Goal: Information Seeking & Learning: Find specific fact

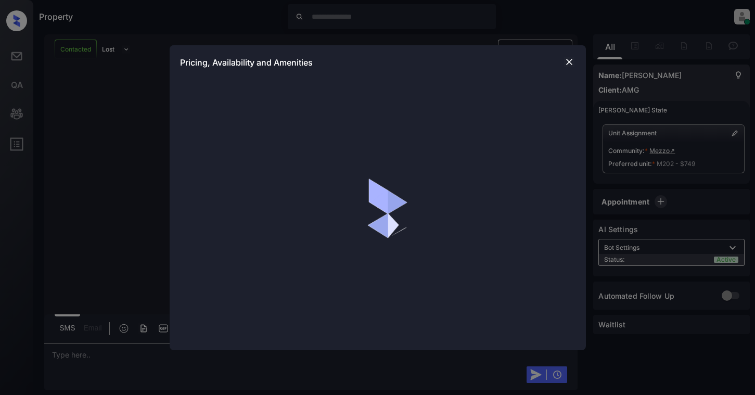
scroll to position [1064, 0]
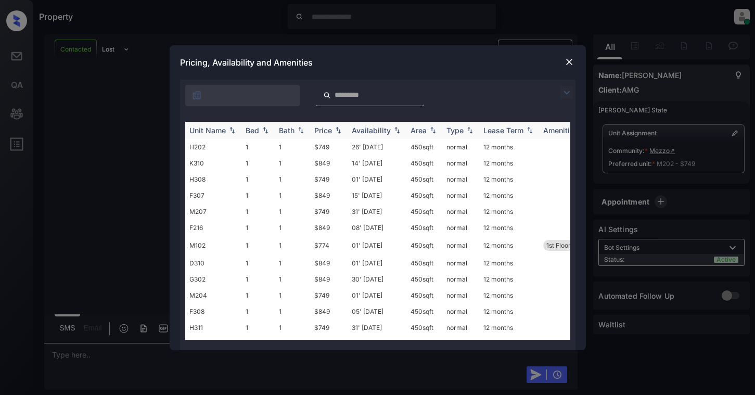
click at [235, 131] on img at bounding box center [232, 129] width 10 height 7
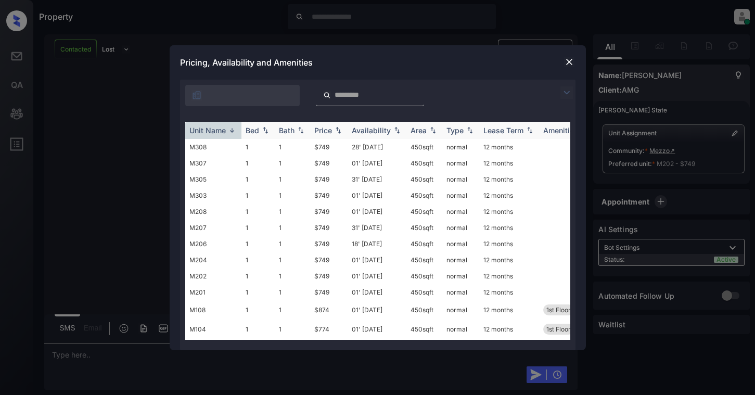
click at [233, 131] on img at bounding box center [232, 130] width 10 height 8
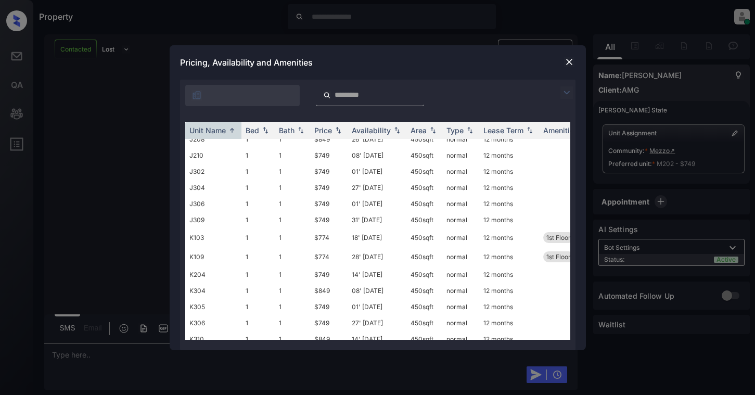
scroll to position [884, 0]
click at [356, 89] on div at bounding box center [370, 95] width 108 height 21
click at [353, 98] on input "search" at bounding box center [375, 95] width 85 height 9
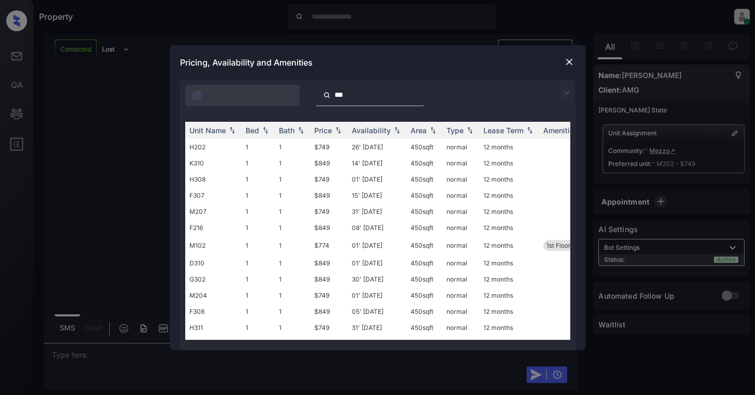
type input "***"
drag, startPoint x: 356, startPoint y: 93, endPoint x: 304, endPoint y: 89, distance: 51.6
click at [304, 89] on div "***" at bounding box center [299, 95] width 239 height 21
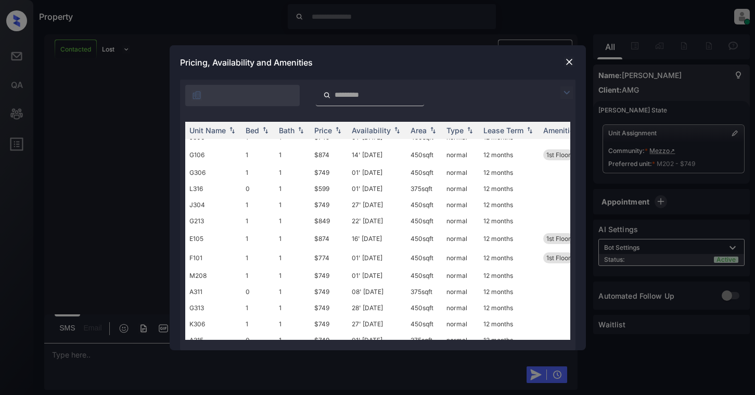
scroll to position [312, 0]
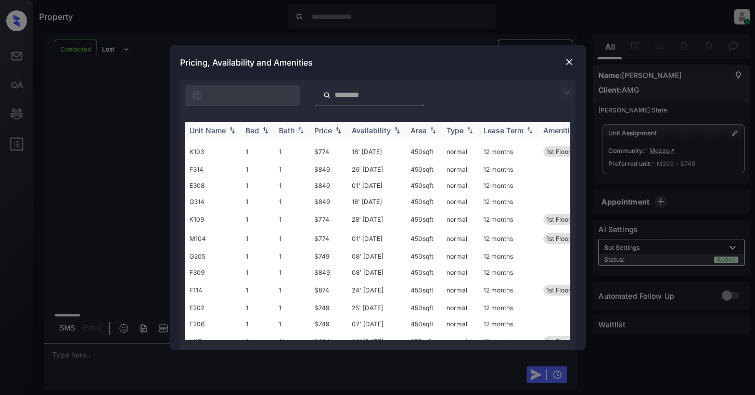
click at [239, 131] on th "Unit Name" at bounding box center [213, 130] width 56 height 17
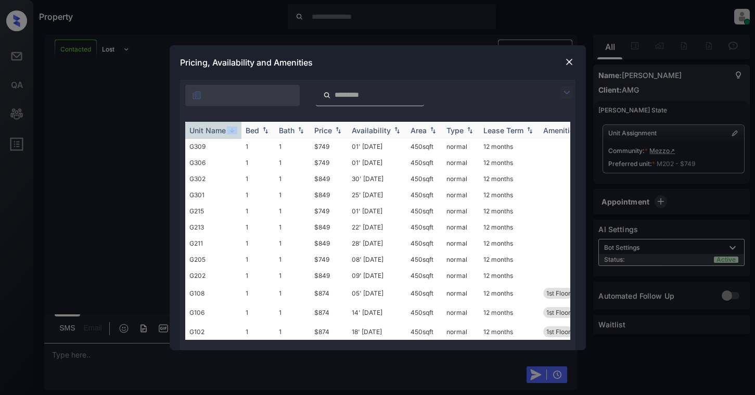
scroll to position [738, 0]
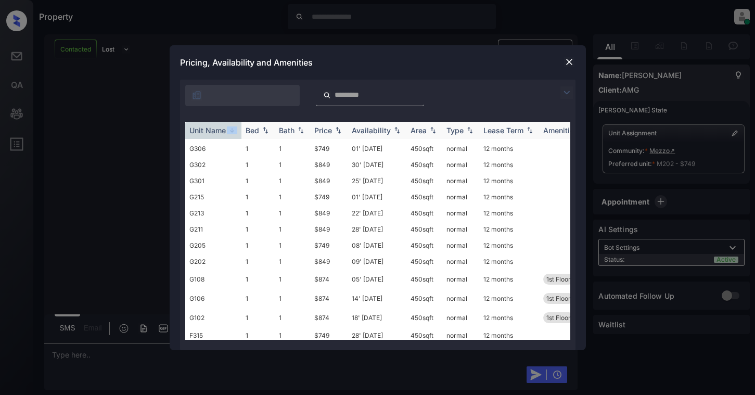
click at [239, 131] on th "Unit Name" at bounding box center [213, 130] width 56 height 17
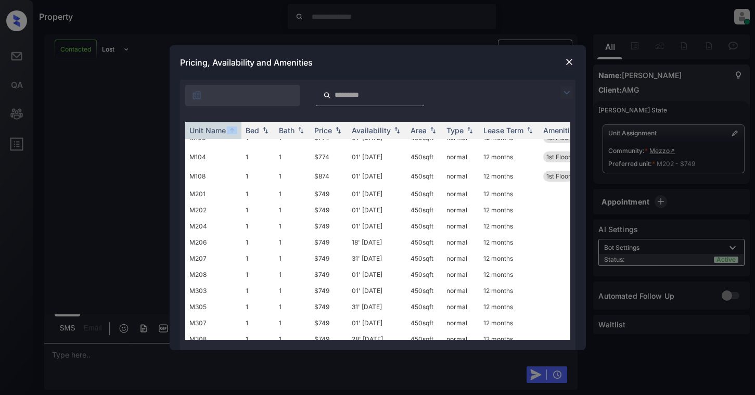
scroll to position [1208, 0]
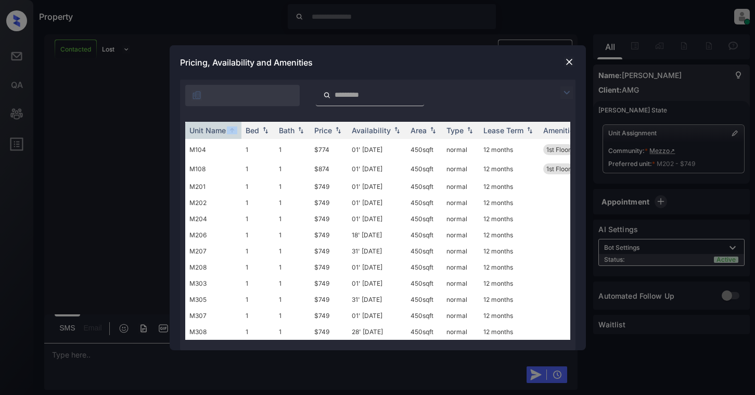
click at [572, 61] on img at bounding box center [569, 62] width 10 height 10
